Goal: Information Seeking & Learning: Check status

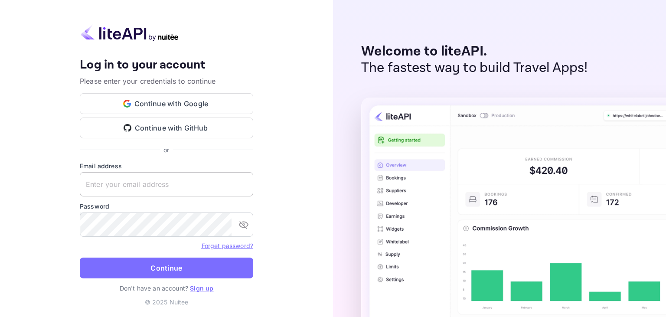
click at [121, 186] on input "text" at bounding box center [167, 184] width 174 height 24
paste input "[EMAIL_ADDRESS][DOMAIN_NAME]"
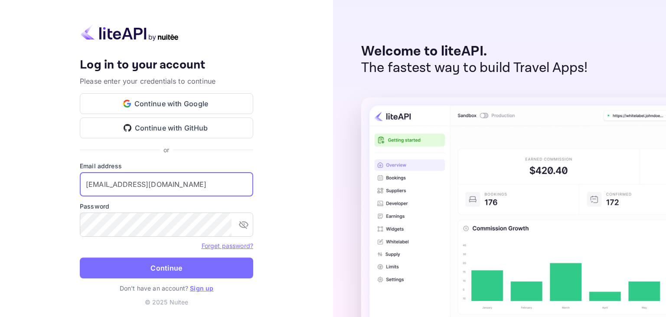
type input "[EMAIL_ADDRESS][DOMAIN_NAME]"
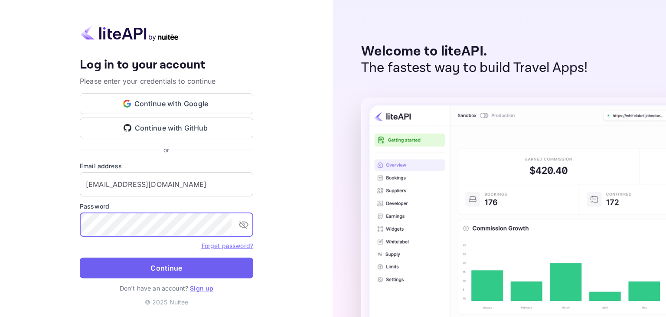
click at [166, 269] on button "Continue" at bounding box center [167, 268] width 174 height 21
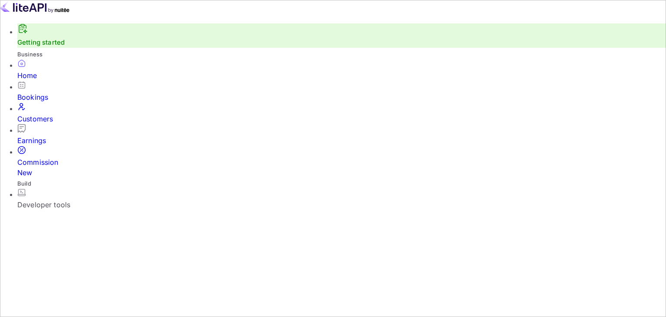
scroll to position [141, 172]
click at [56, 102] on div "Bookings" at bounding box center [341, 97] width 649 height 10
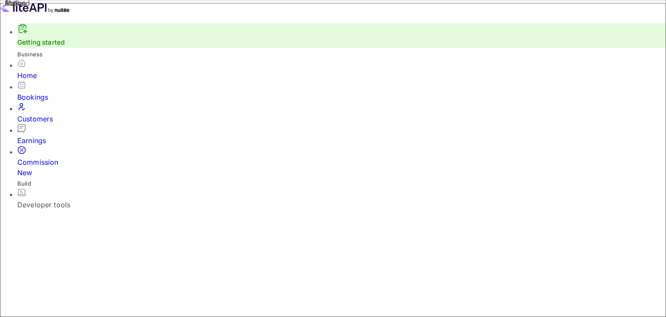
drag, startPoint x: 403, startPoint y: 256, endPoint x: 396, endPoint y: 204, distance: 52.1
drag, startPoint x: 387, startPoint y: 145, endPoint x: 408, endPoint y: 145, distance: 21.3
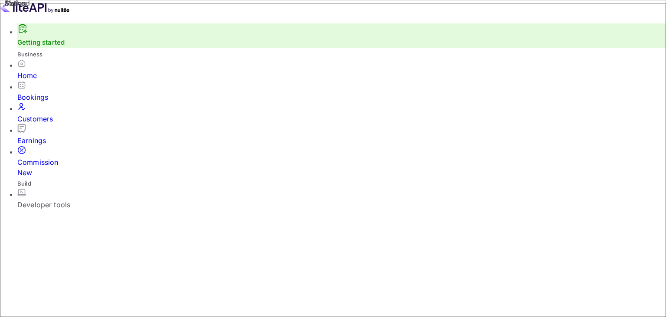
checkbox input "false"
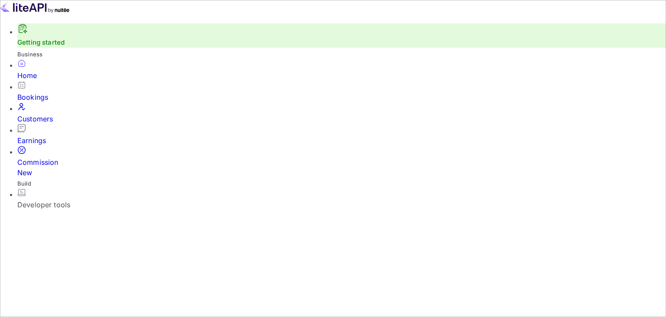
scroll to position [50, 0]
click at [53, 92] on div "Bookings" at bounding box center [341, 97] width 649 height 10
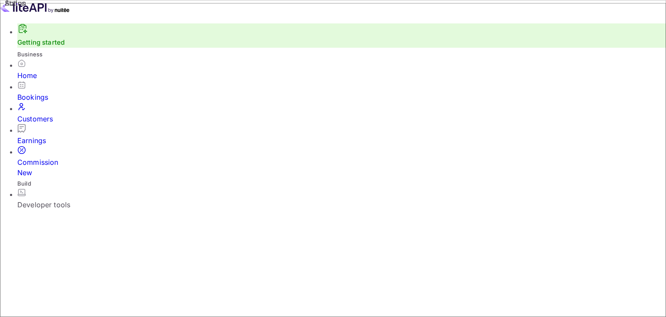
select select "7"
select select "2025"
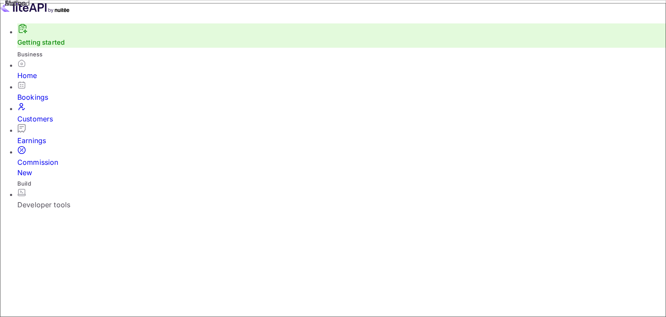
click at [79, 92] on div "Bookings" at bounding box center [341, 97] width 649 height 10
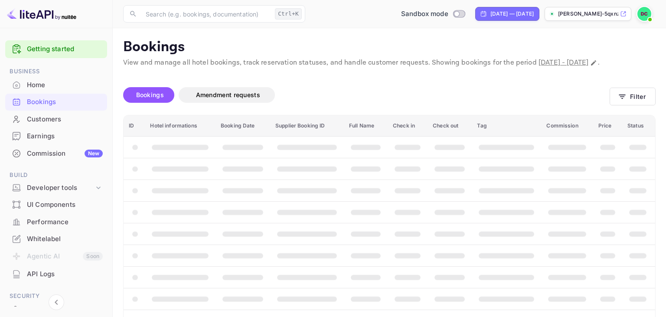
scroll to position [22, 0]
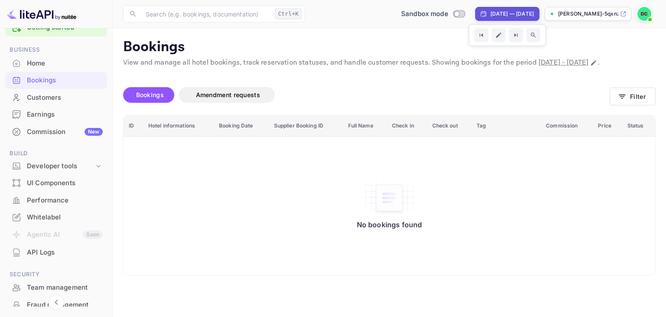
click at [504, 15] on div "Aug 24, 2025 — Sep 23, 2025" at bounding box center [512, 14] width 43 height 8
select select "7"
select select "2025"
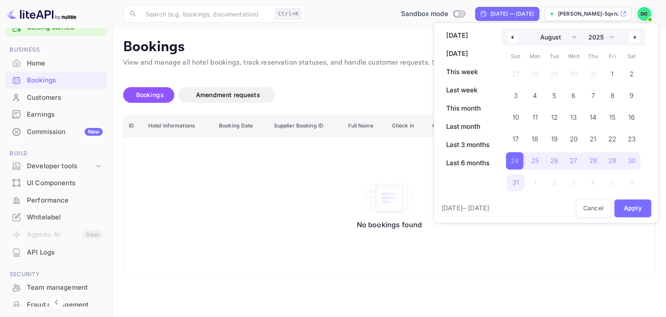
click at [518, 158] on span "24" at bounding box center [515, 161] width 8 height 16
click at [636, 38] on icon "button" at bounding box center [636, 37] width 4 height 3
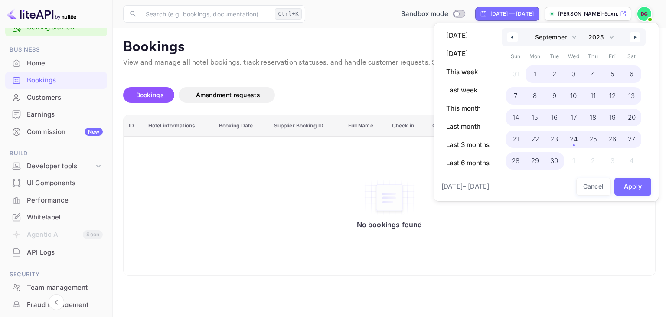
click at [558, 160] on span "30" at bounding box center [555, 160] width 20 height 17
select select "7"
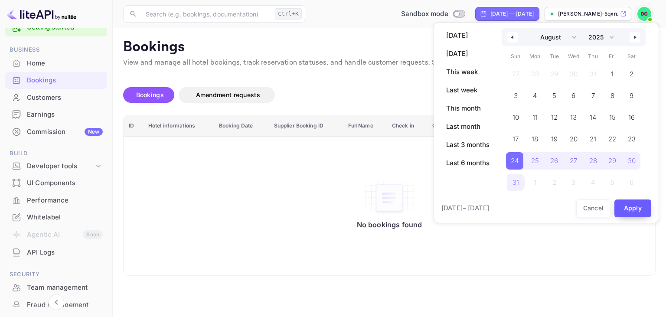
click at [633, 206] on button "Apply" at bounding box center [633, 209] width 37 height 18
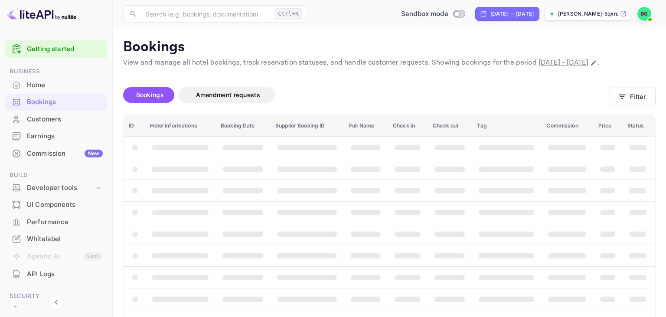
scroll to position [22, 0]
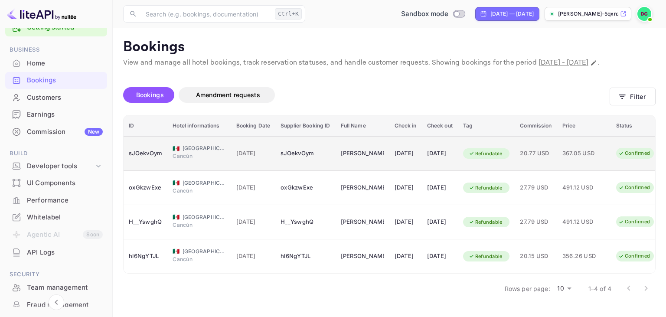
click at [148, 161] on div "sJOekvOym" at bounding box center [145, 154] width 33 height 14
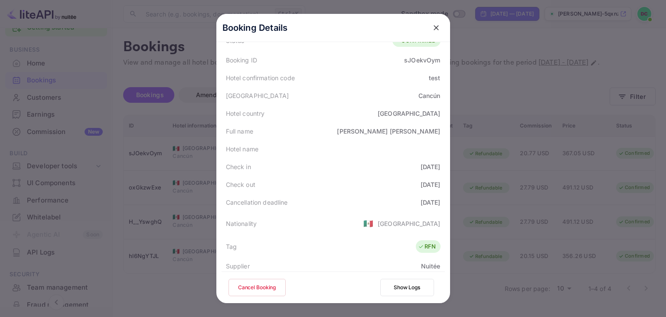
scroll to position [0, 0]
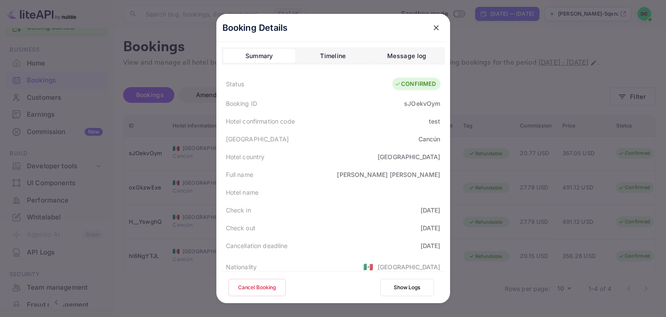
click at [439, 31] on icon "close" at bounding box center [436, 27] width 9 height 9
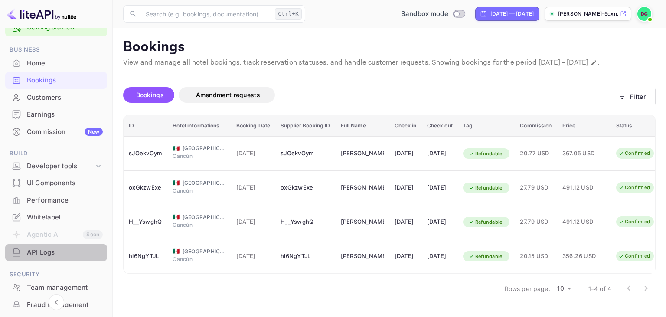
click at [52, 259] on div "API Logs" at bounding box center [56, 252] width 102 height 17
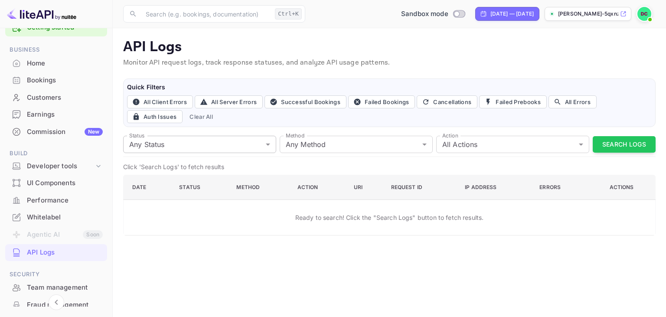
click at [268, 147] on body "Getting started Business Home Bookings Customers Earnings Commission New Build …" at bounding box center [333, 158] width 666 height 317
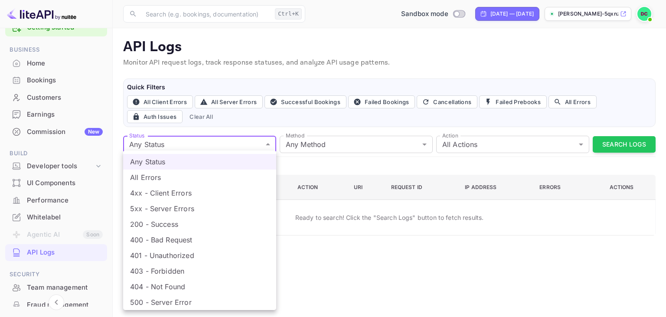
click at [268, 147] on div at bounding box center [333, 158] width 666 height 317
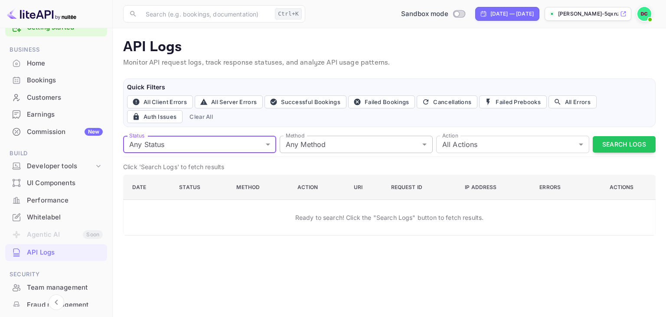
click at [352, 146] on body "Getting started Business Home Bookings Customers Earnings Commission New Build …" at bounding box center [333, 158] width 666 height 317
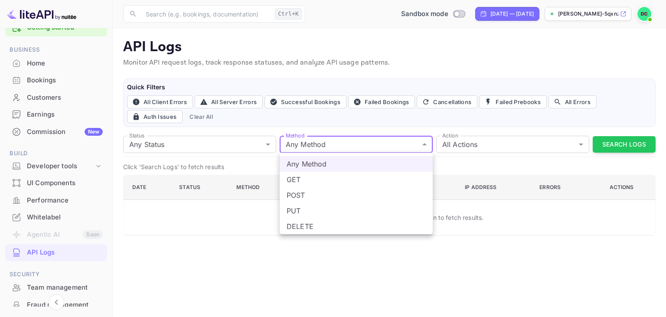
click at [355, 151] on div at bounding box center [333, 158] width 666 height 317
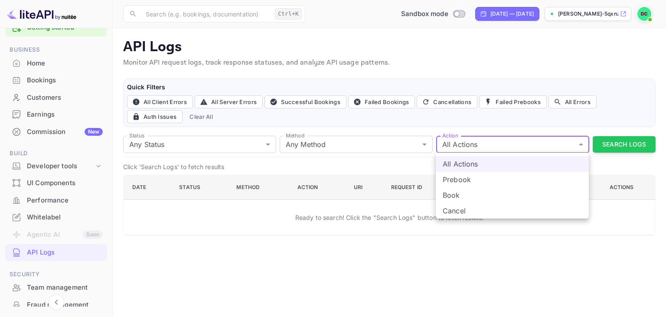
click at [472, 147] on body "Getting started Business Home Bookings Customers Earnings Commission New Build …" at bounding box center [333, 158] width 666 height 317
click at [464, 193] on li "Book" at bounding box center [512, 195] width 153 height 16
type input "book"
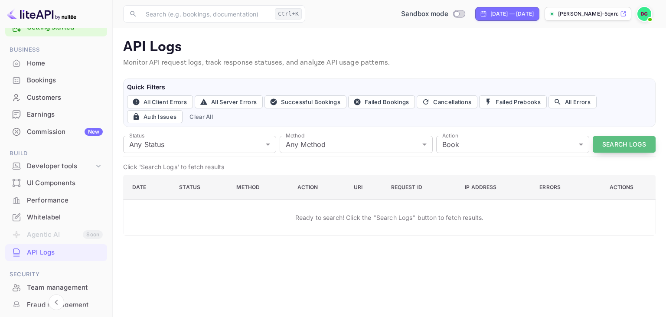
click at [612, 147] on button "Search Logs" at bounding box center [624, 144] width 63 height 17
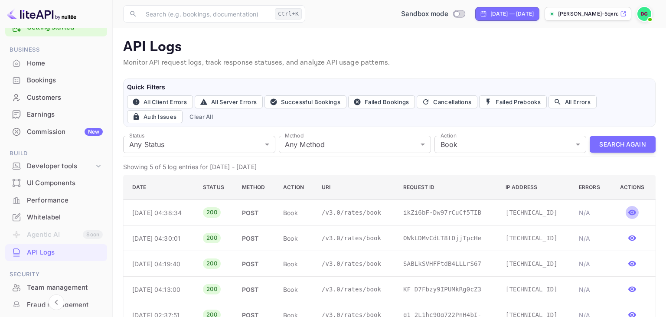
click at [631, 210] on icon "button" at bounding box center [632, 212] width 9 height 9
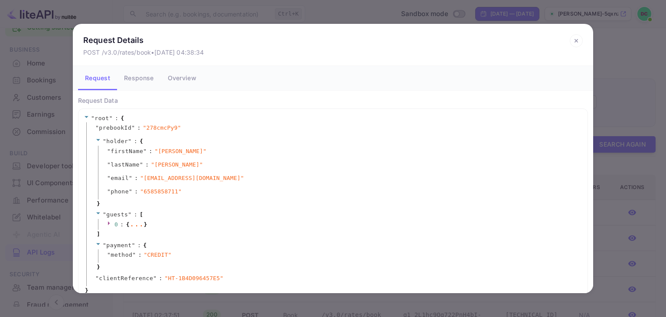
click at [98, 140] on icon at bounding box center [98, 140] width 4 height 2
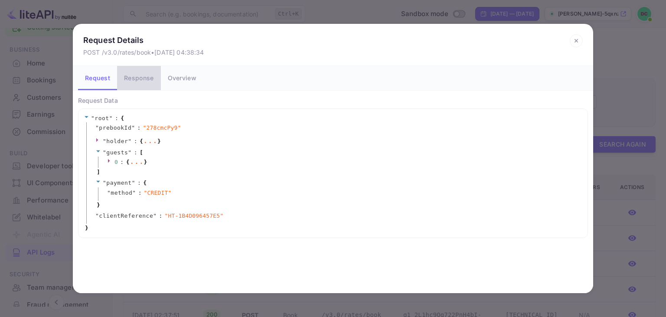
click at [132, 82] on button "Response" at bounding box center [138, 78] width 43 height 24
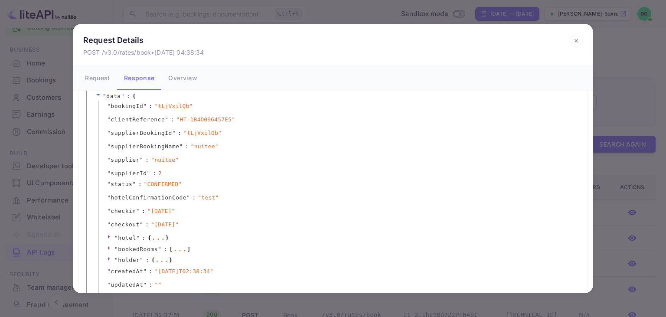
scroll to position [50, 0]
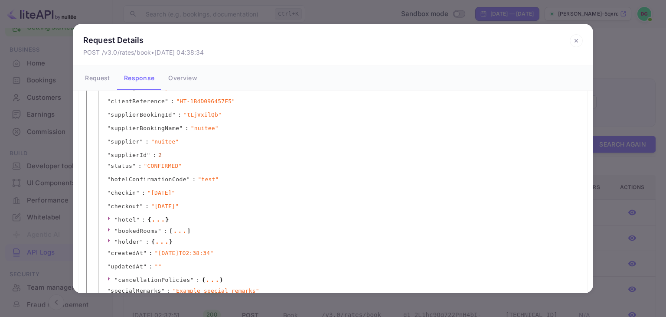
click at [110, 230] on icon at bounding box center [110, 230] width 6 height 6
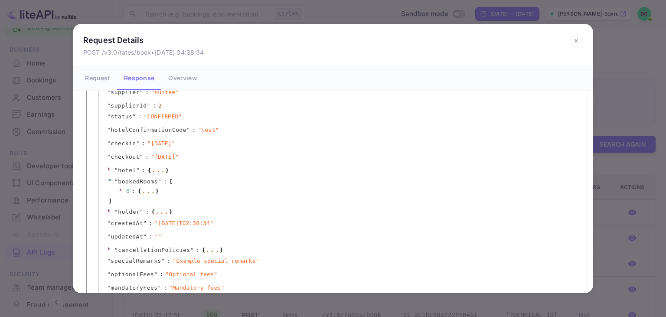
scroll to position [100, 0]
click at [119, 188] on icon at bounding box center [122, 190] width 6 height 6
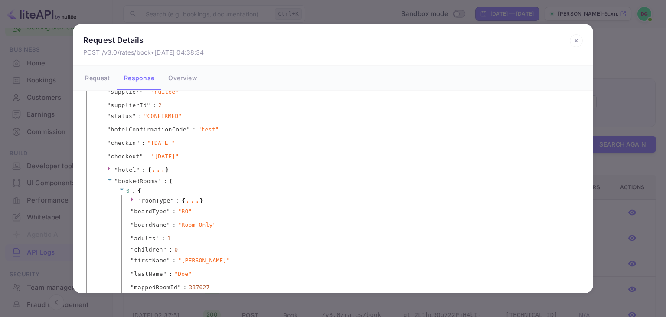
click at [131, 199] on icon at bounding box center [132, 199] width 2 height 4
drag, startPoint x: 118, startPoint y: 182, endPoint x: 153, endPoint y: 183, distance: 35.6
click at [153, 183] on span "" bookedRooms "" at bounding box center [138, 181] width 47 height 7
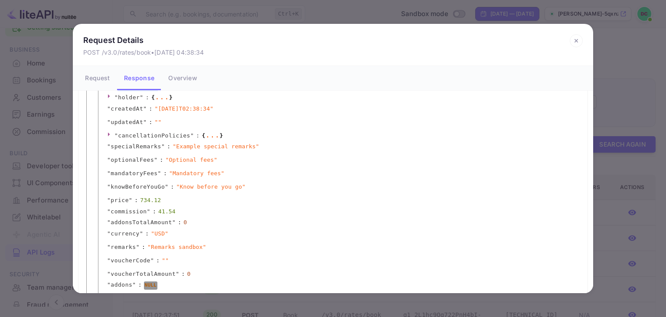
scroll to position [200, 0]
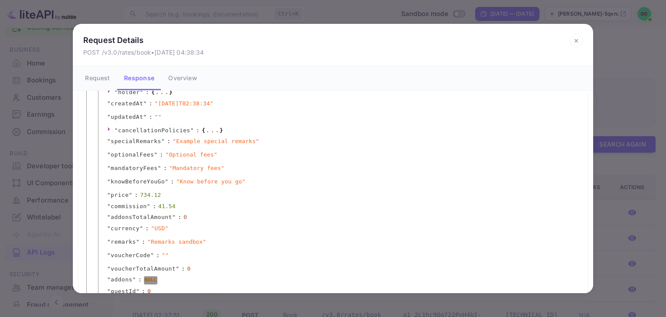
click at [576, 37] on icon at bounding box center [576, 40] width 13 height 13
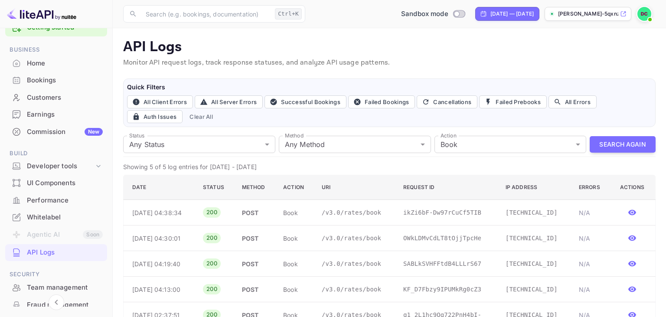
scroll to position [0, 0]
